Goal: Information Seeking & Learning: Compare options

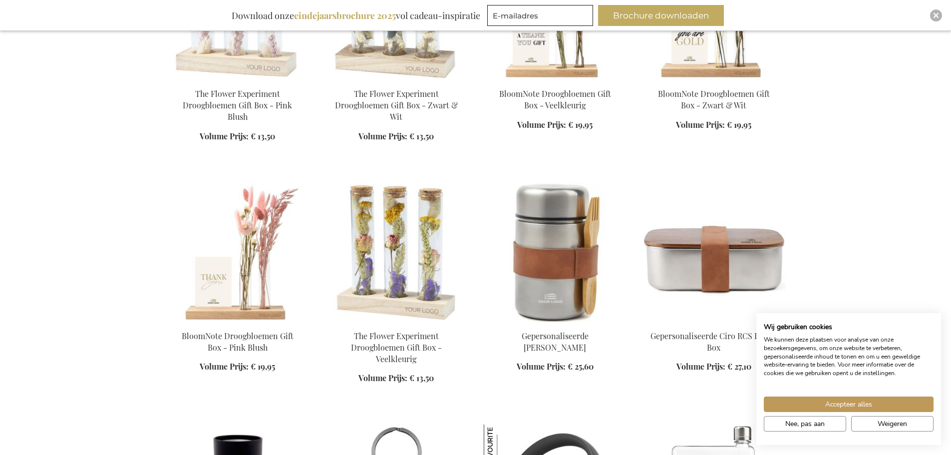
scroll to position [899, 0]
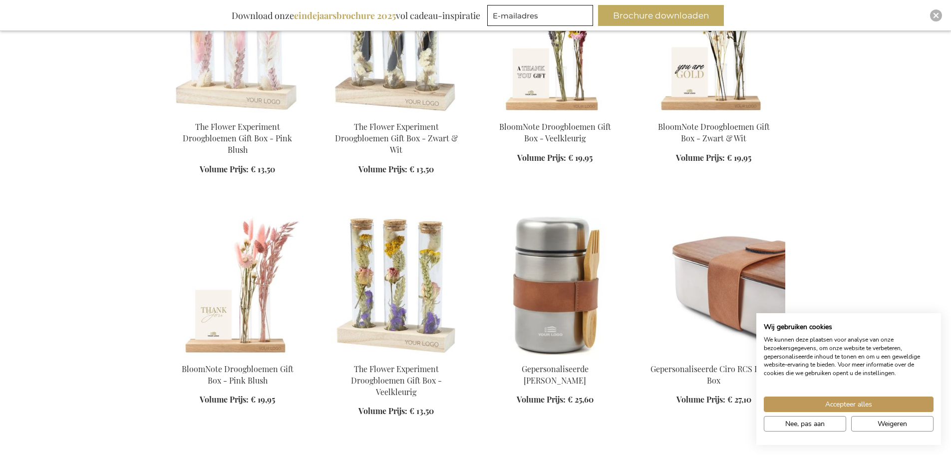
click at [729, 269] on img at bounding box center [714, 285] width 143 height 140
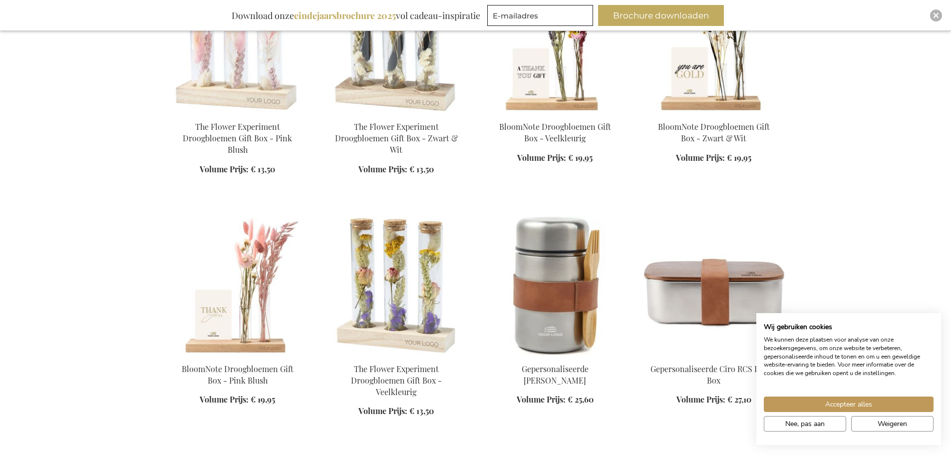
scroll to position [934, 0]
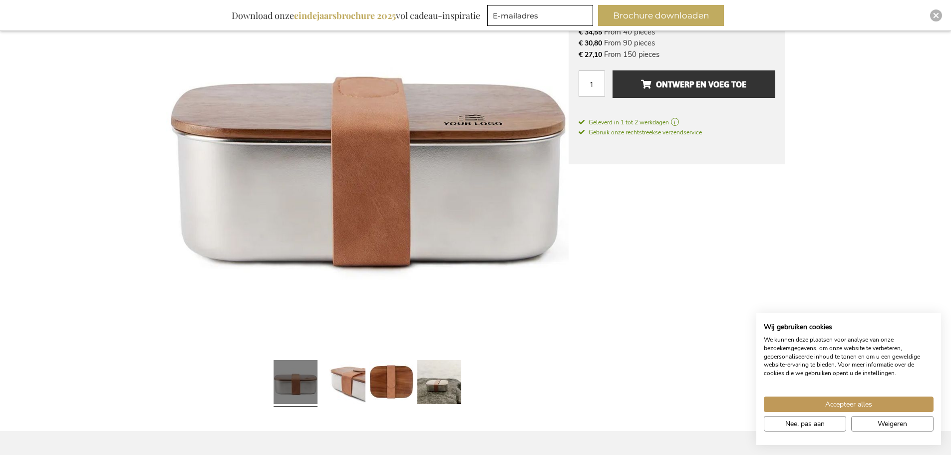
scroll to position [230, 0]
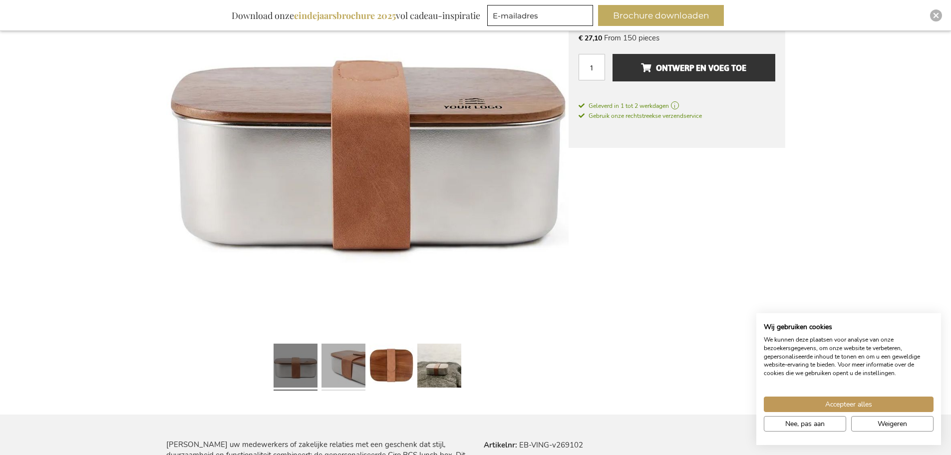
click at [357, 368] on link at bounding box center [344, 367] width 44 height 55
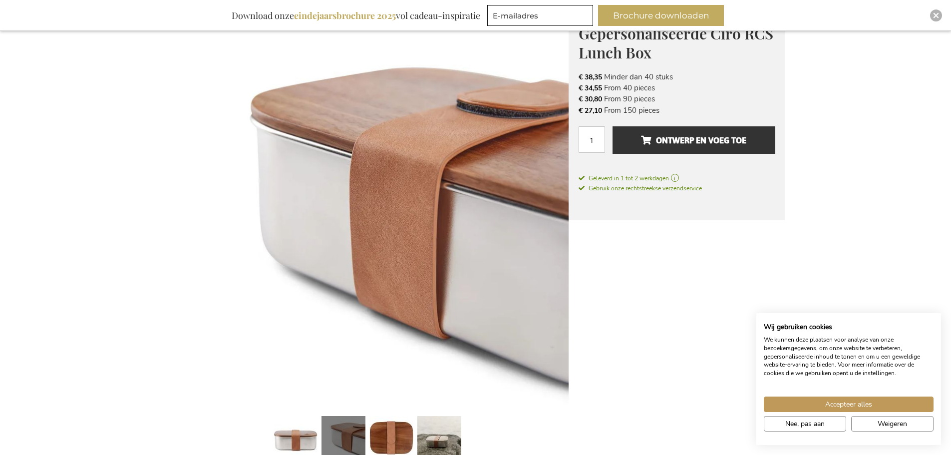
scroll to position [180, 0]
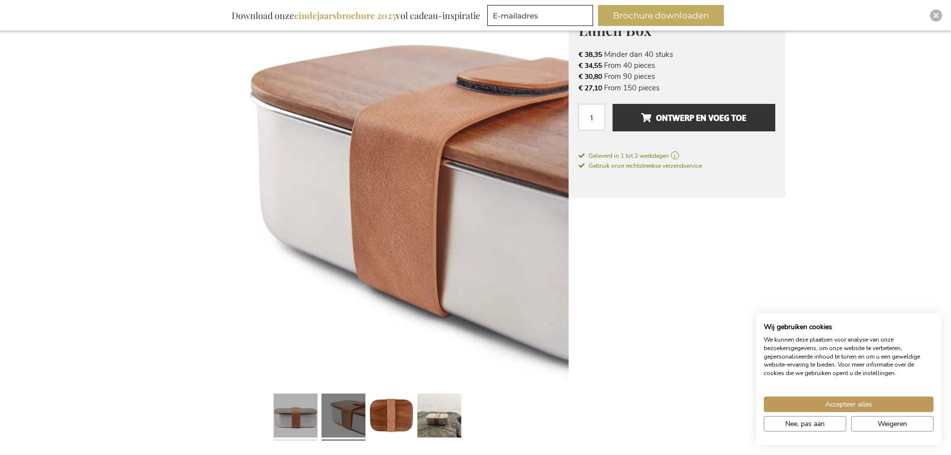
click at [283, 416] on link at bounding box center [296, 417] width 44 height 55
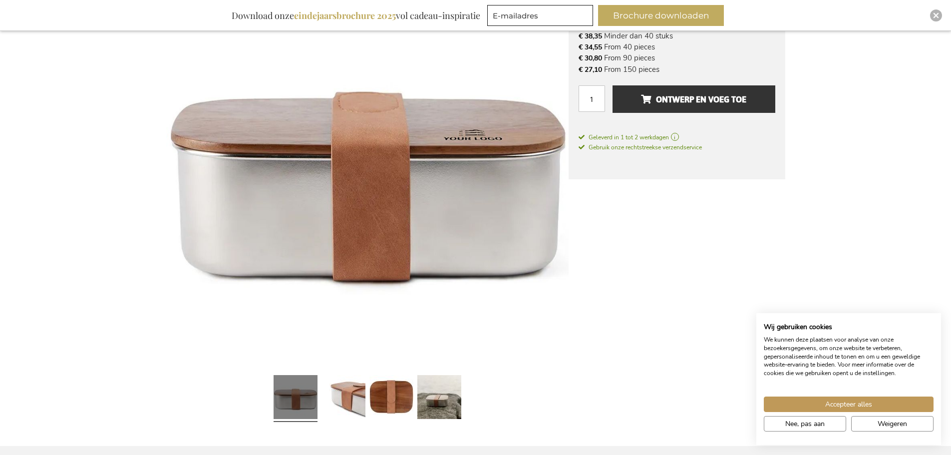
scroll to position [230, 0]
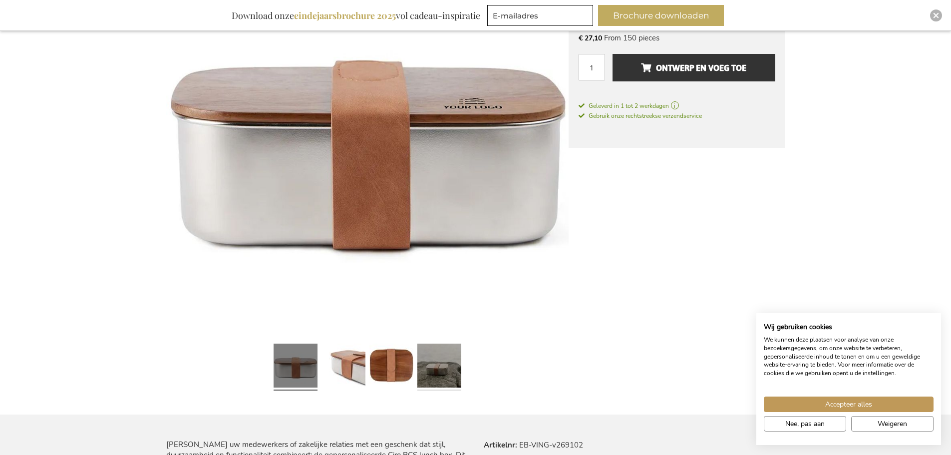
click at [442, 364] on link at bounding box center [440, 367] width 44 height 55
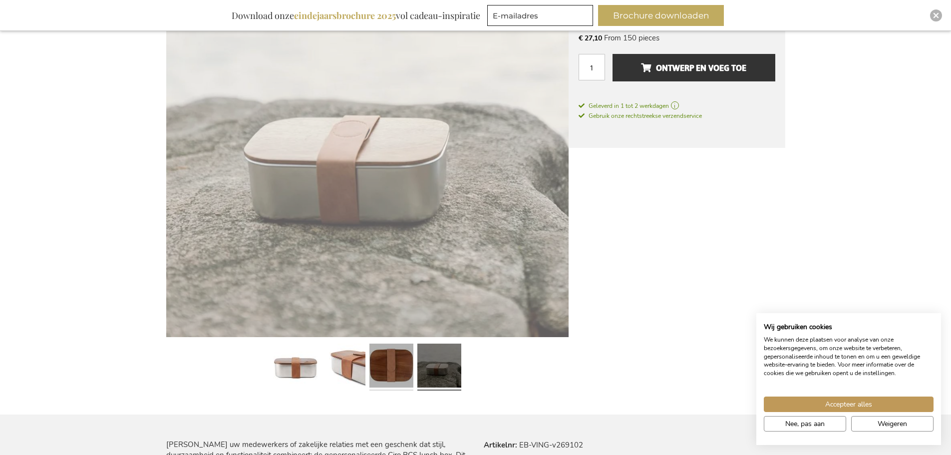
click at [372, 366] on link at bounding box center [392, 367] width 44 height 55
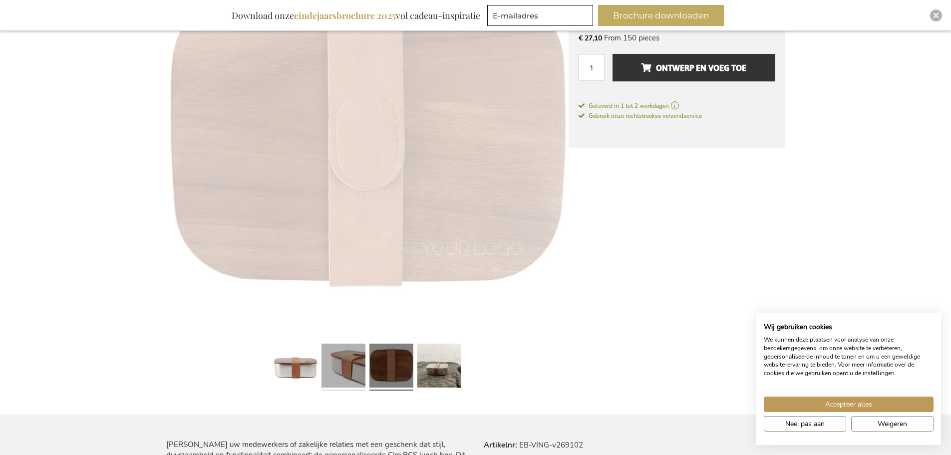
click at [325, 370] on link at bounding box center [344, 367] width 44 height 55
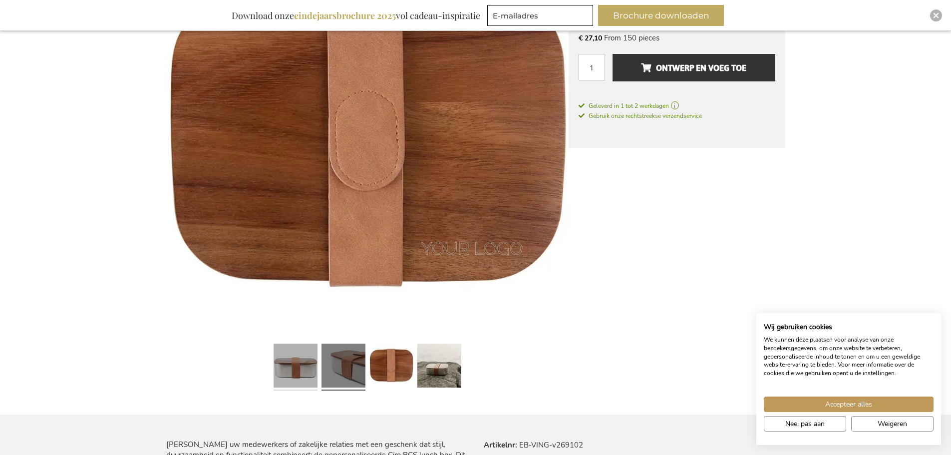
click at [294, 371] on link at bounding box center [296, 367] width 44 height 55
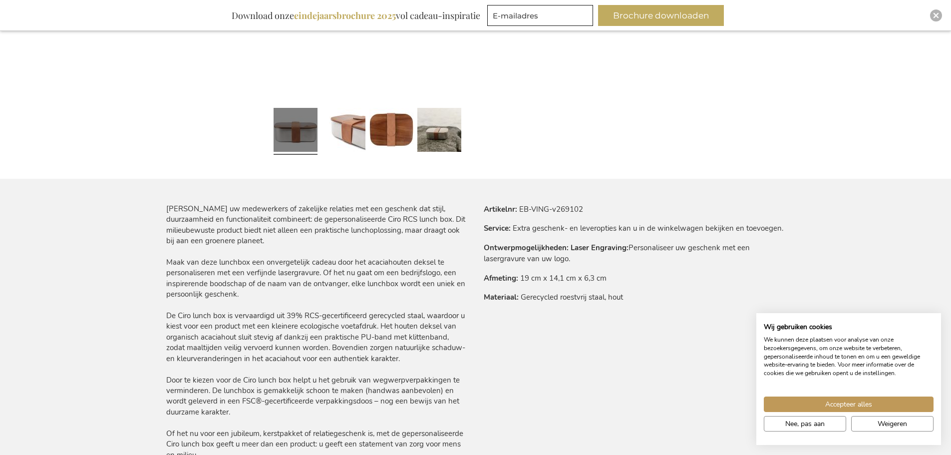
scroll to position [480, 0]
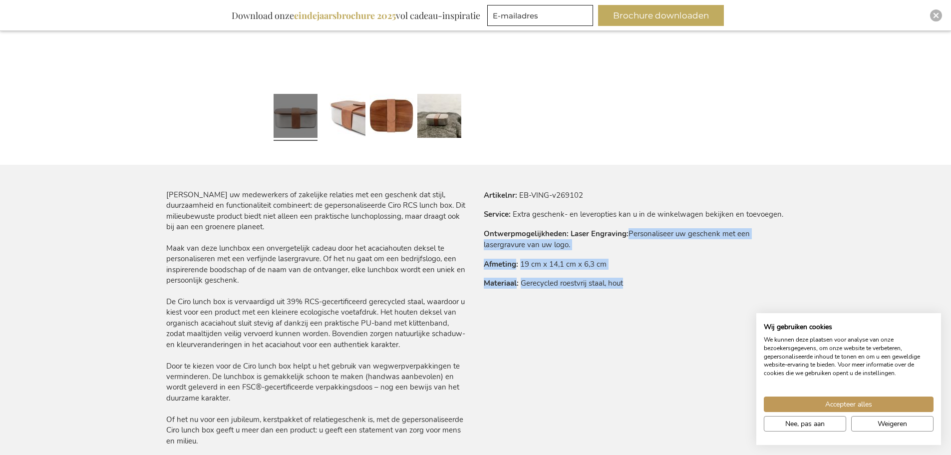
drag, startPoint x: 604, startPoint y: 276, endPoint x: 636, endPoint y: 237, distance: 49.7
click at [629, 237] on tbody "Artikelnr EB-VING-v269102 Service Extra geschenk- en leveropties kan u in de wi…" at bounding box center [635, 243] width 302 height 107
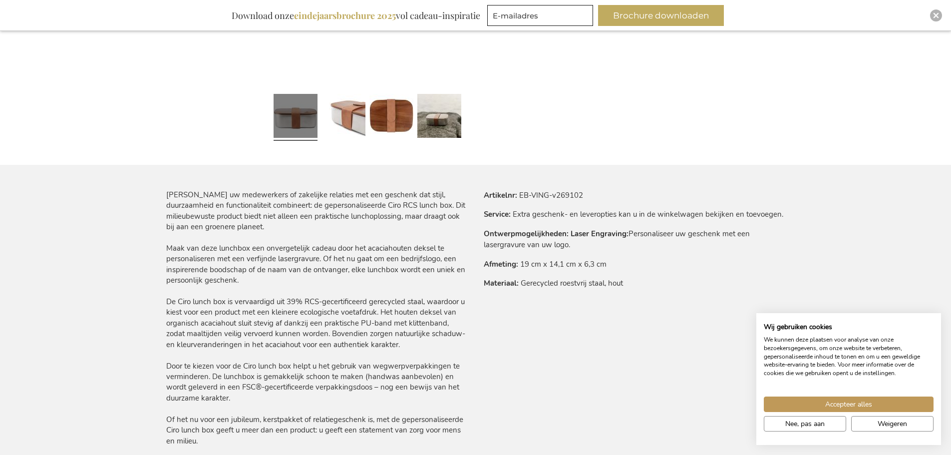
click at [0, 0] on td "Extra geschenk- en leveropties kan u in de winkelwagen bekijken en toevoegen." at bounding box center [0, 0] width 0 height 0
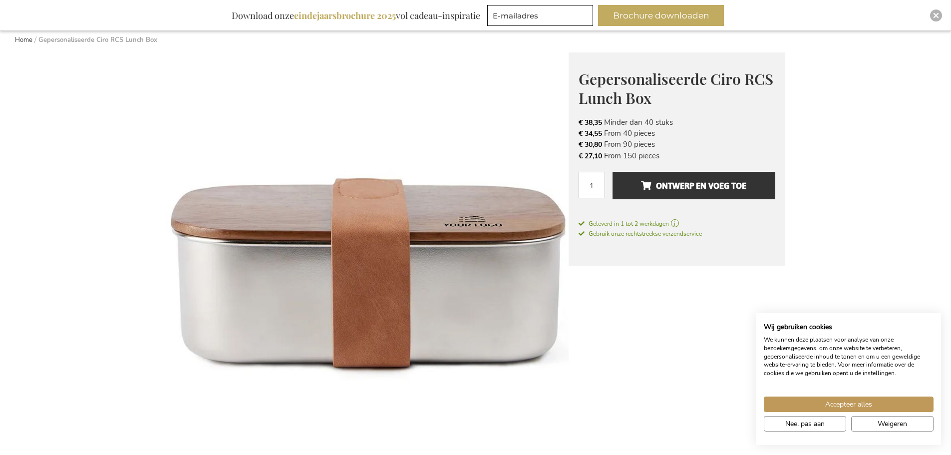
scroll to position [80, 0]
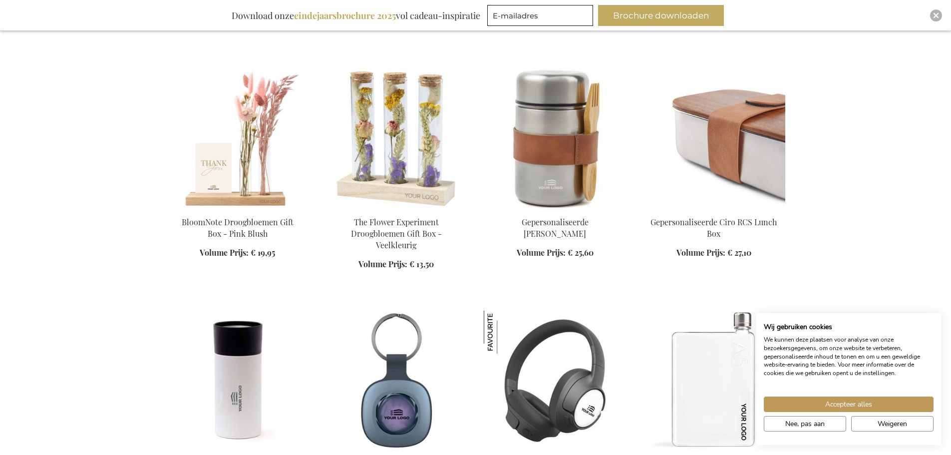
scroll to position [999, 0]
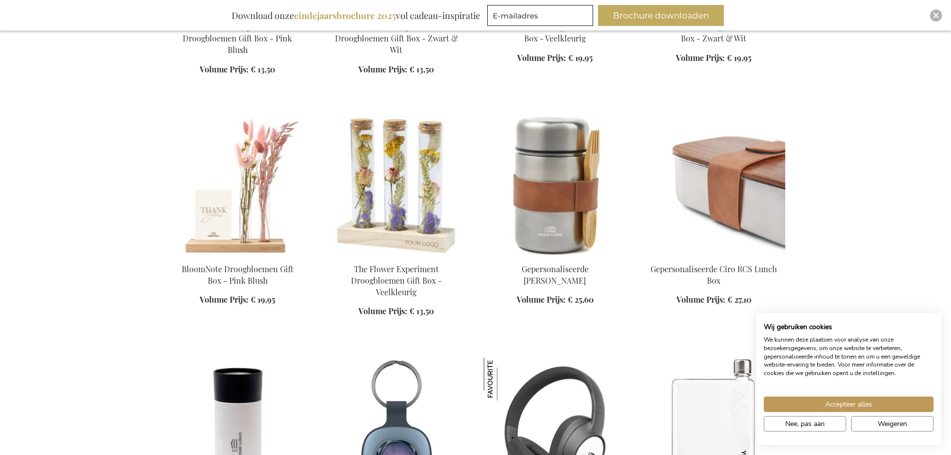
click at [733, 177] on img at bounding box center [714, 185] width 143 height 140
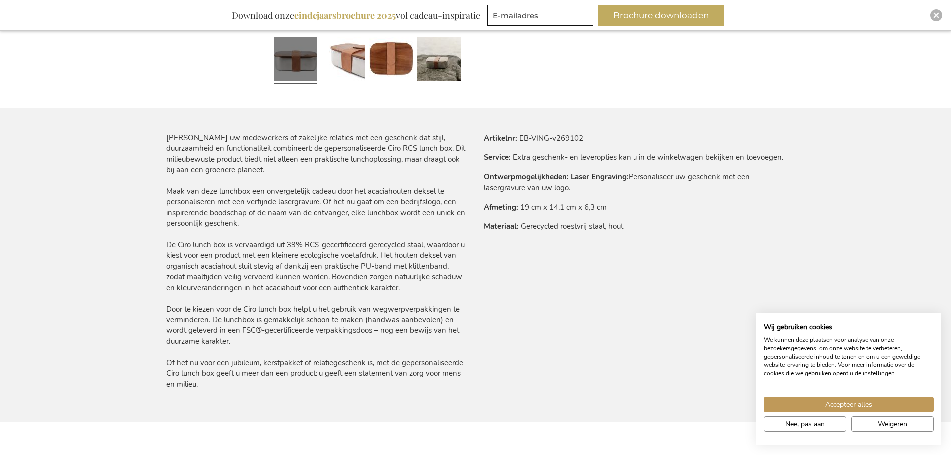
scroll to position [537, 0]
drag, startPoint x: 213, startPoint y: 385, endPoint x: 171, endPoint y: 360, distance: 48.4
click at [161, 360] on main "Ga naar het einde van de afbeeldingen-gallerij Ga naar het begin van de afbeeld…" at bounding box center [475, 169] width 635 height 1084
click at [254, 375] on div "Verras uw medewerkers of zakelijke relaties met een geschenk dat stijl, duurzaa…" at bounding box center [317, 260] width 302 height 257
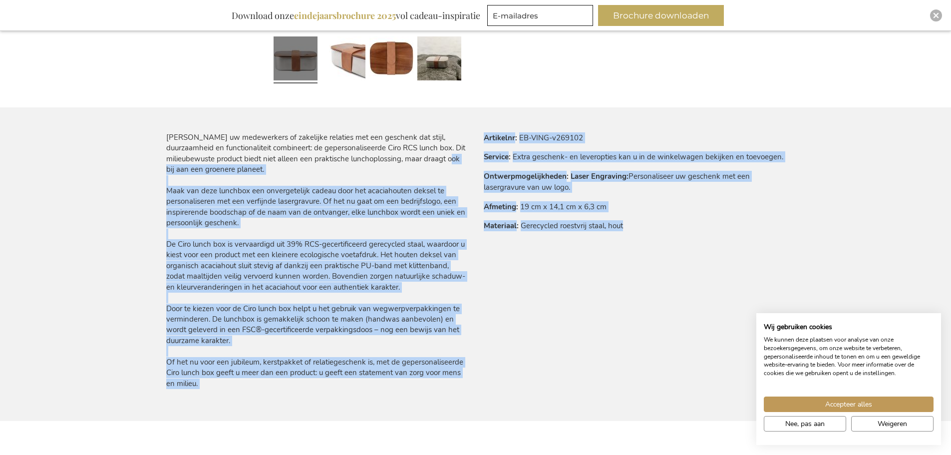
drag, startPoint x: 656, startPoint y: 222, endPoint x: 371, endPoint y: 167, distance: 290.4
click at [390, 166] on div "Verras uw medewerkers of zakelijke relaties met een geschenk dat stijl, duurzaa…" at bounding box center [475, 276] width 619 height 289
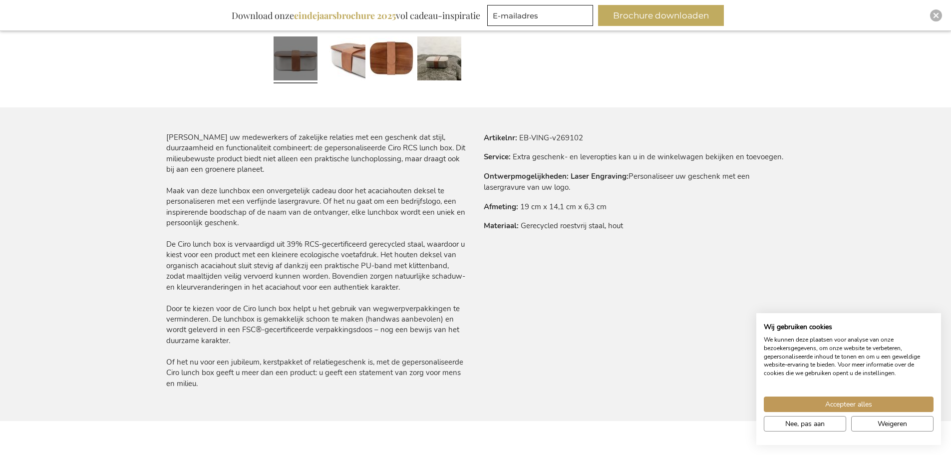
click at [200, 158] on div "Verras uw medewerkers of zakelijke relaties met een geschenk dat stijl, duurzaa…" at bounding box center [317, 260] width 302 height 257
drag, startPoint x: 162, startPoint y: 139, endPoint x: 216, endPoint y: 387, distance: 253.6
click at [216, 387] on main "Ga naar het einde van de afbeeldingen-gallerij Ga naar het begin van de afbeeld…" at bounding box center [475, 169] width 635 height 1084
click at [228, 390] on div "Verras uw medewerkers of zakelijke relaties met een geschenk dat stijl, duurzaa…" at bounding box center [475, 276] width 619 height 289
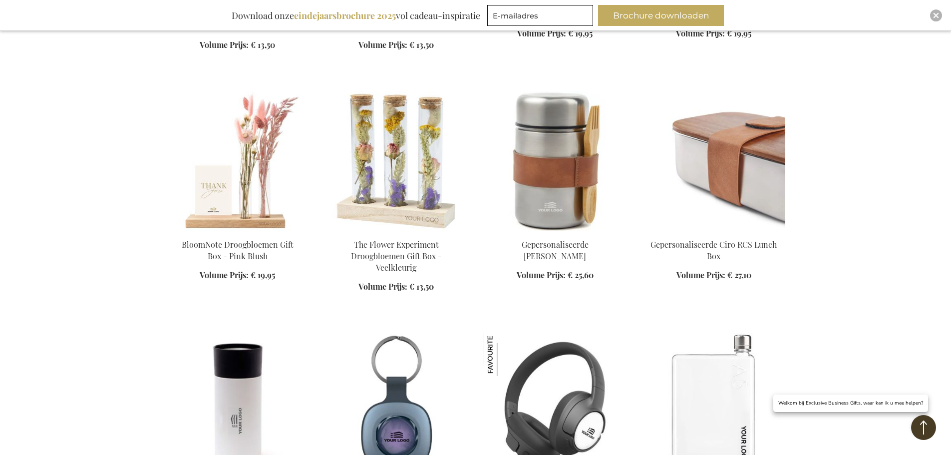
click at [728, 188] on img at bounding box center [714, 161] width 143 height 140
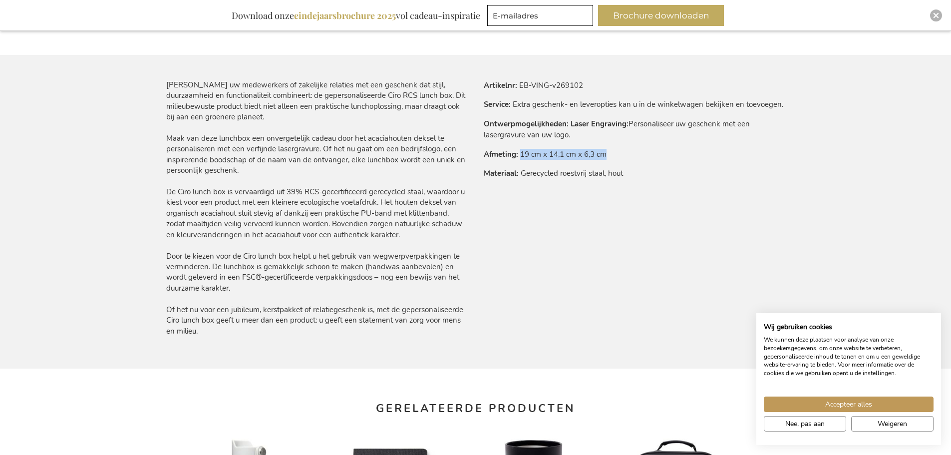
drag, startPoint x: 520, startPoint y: 155, endPoint x: 641, endPoint y: 159, distance: 120.4
click at [641, 159] on tr "Afmeting 19 cm x 14,1 cm x 6,3 cm" at bounding box center [635, 154] width 302 height 11
click at [660, 165] on tbody "Artikelnr EB-VING-v269102 Service Extra geschenk- en leveropties kan u in de wi…" at bounding box center [635, 133] width 302 height 107
